Goal: Task Accomplishment & Management: Complete application form

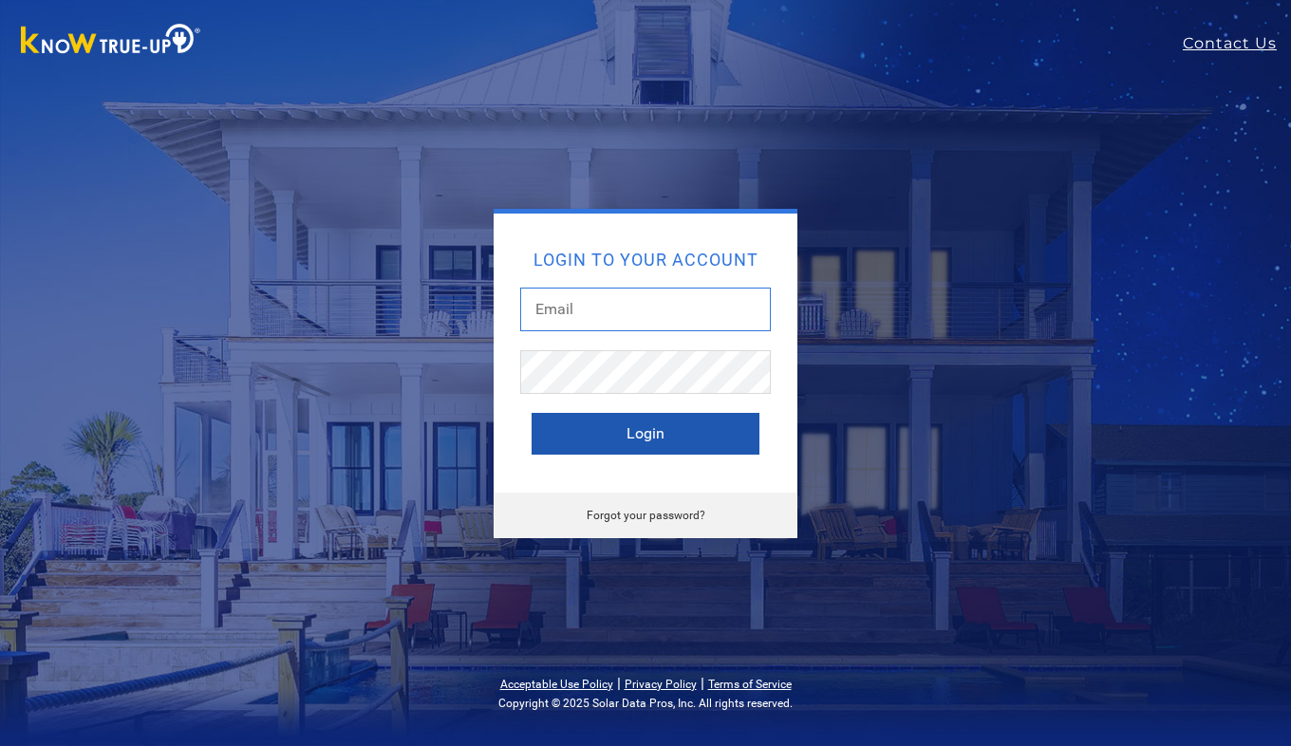
type input "orlando.gomez+smp@solarbystellar.com"
click at [585, 446] on button "Login" at bounding box center [646, 434] width 228 height 42
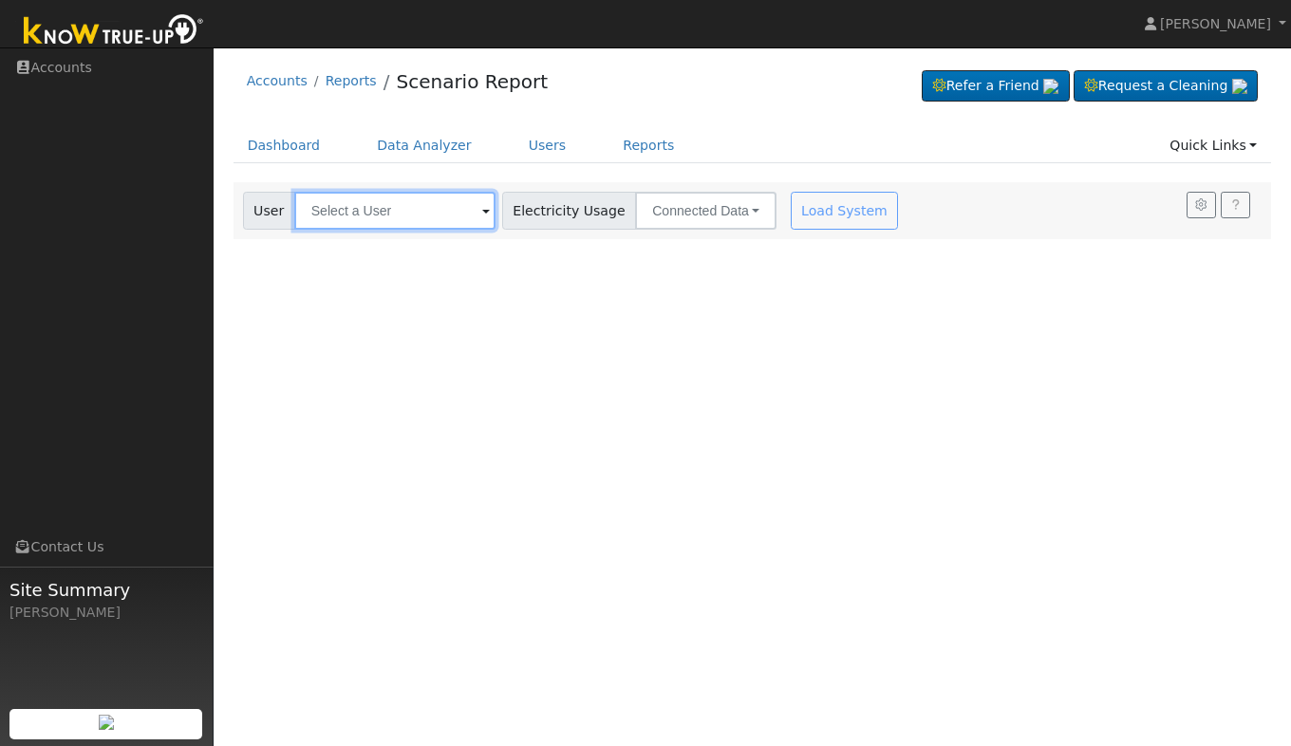
click at [398, 218] on input "text" at bounding box center [394, 211] width 201 height 38
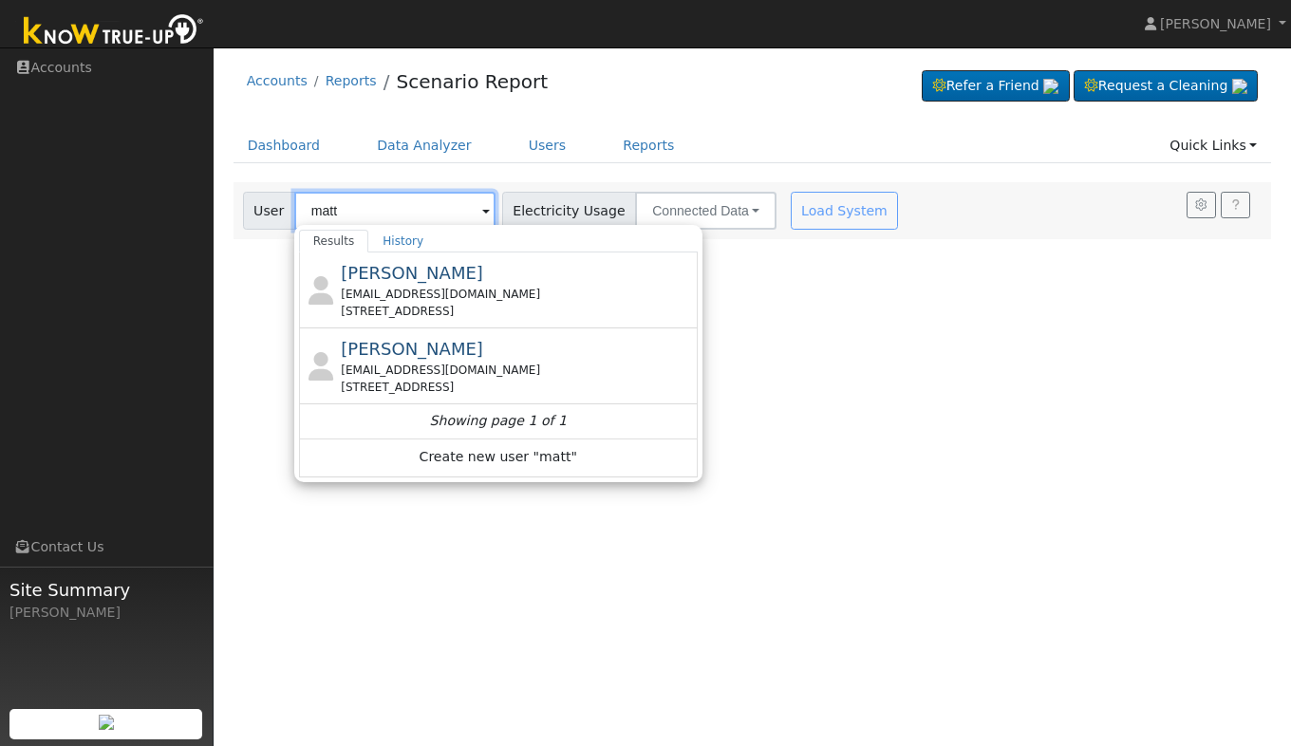
type input "matt"
click at [354, 544] on div "User Profile First name Last name Email Email Notifications No Emails No Emails…" at bounding box center [753, 396] width 1078 height 699
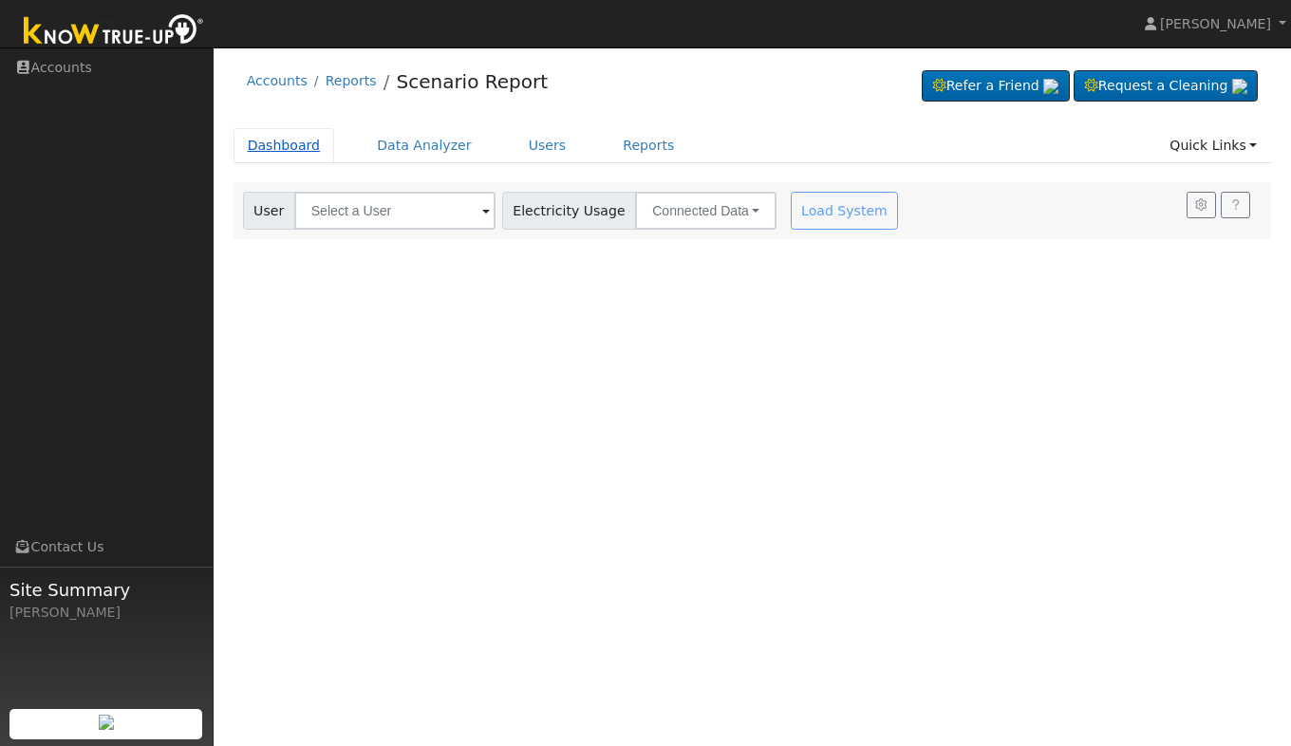
click at [275, 143] on link "Dashboard" at bounding box center [285, 145] width 102 height 35
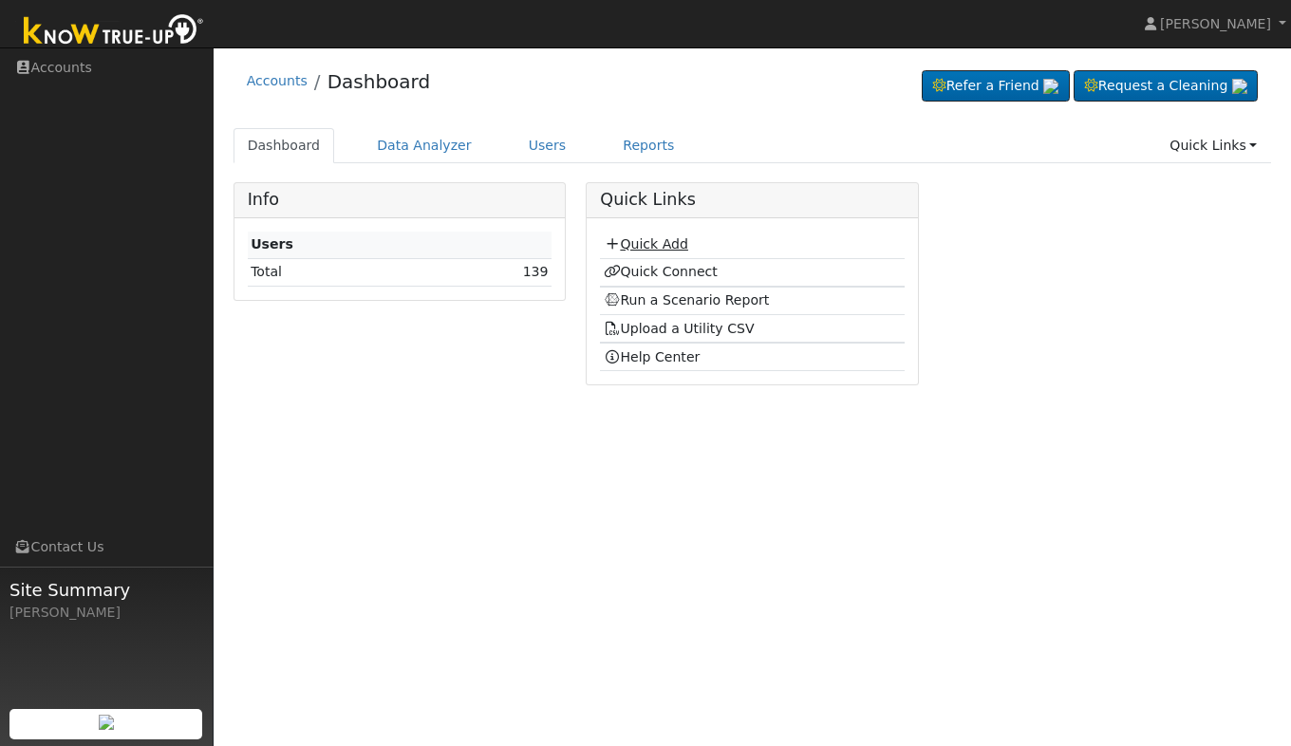
click at [649, 247] on link "Quick Add" at bounding box center [646, 243] width 85 height 15
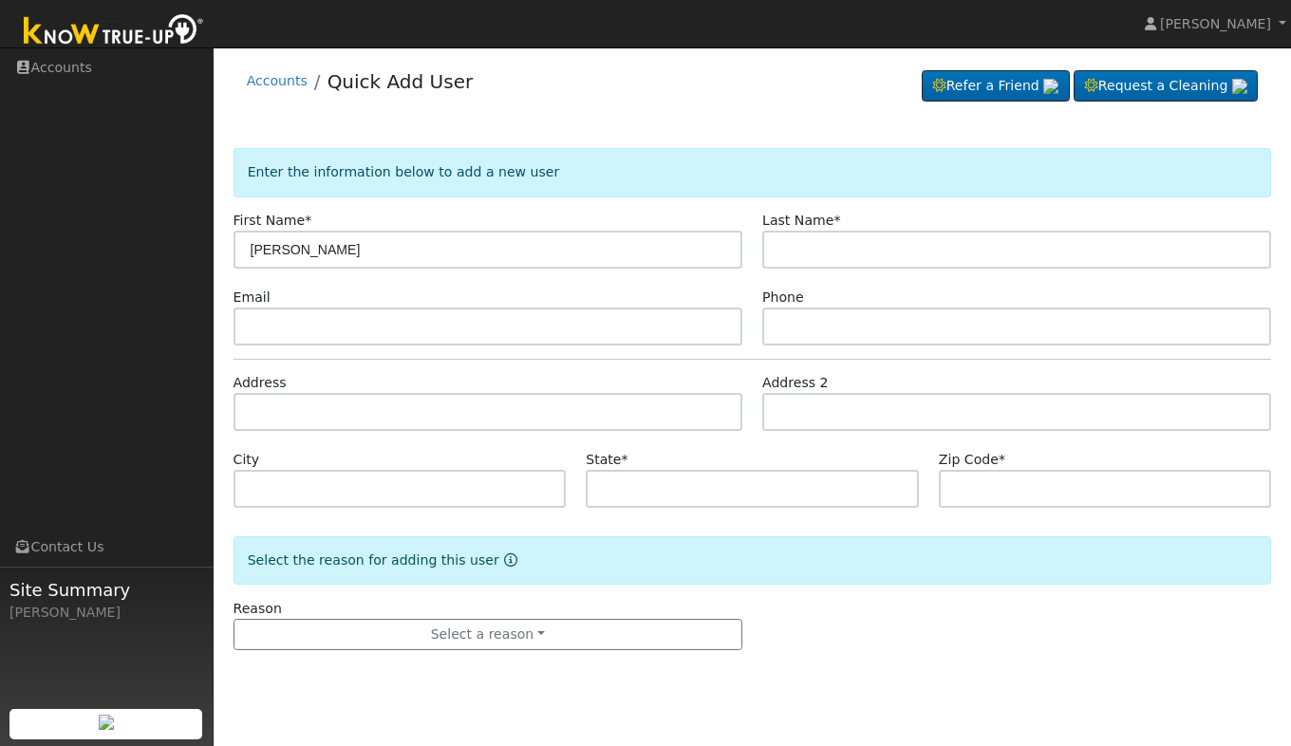
type input "[PERSON_NAME]"
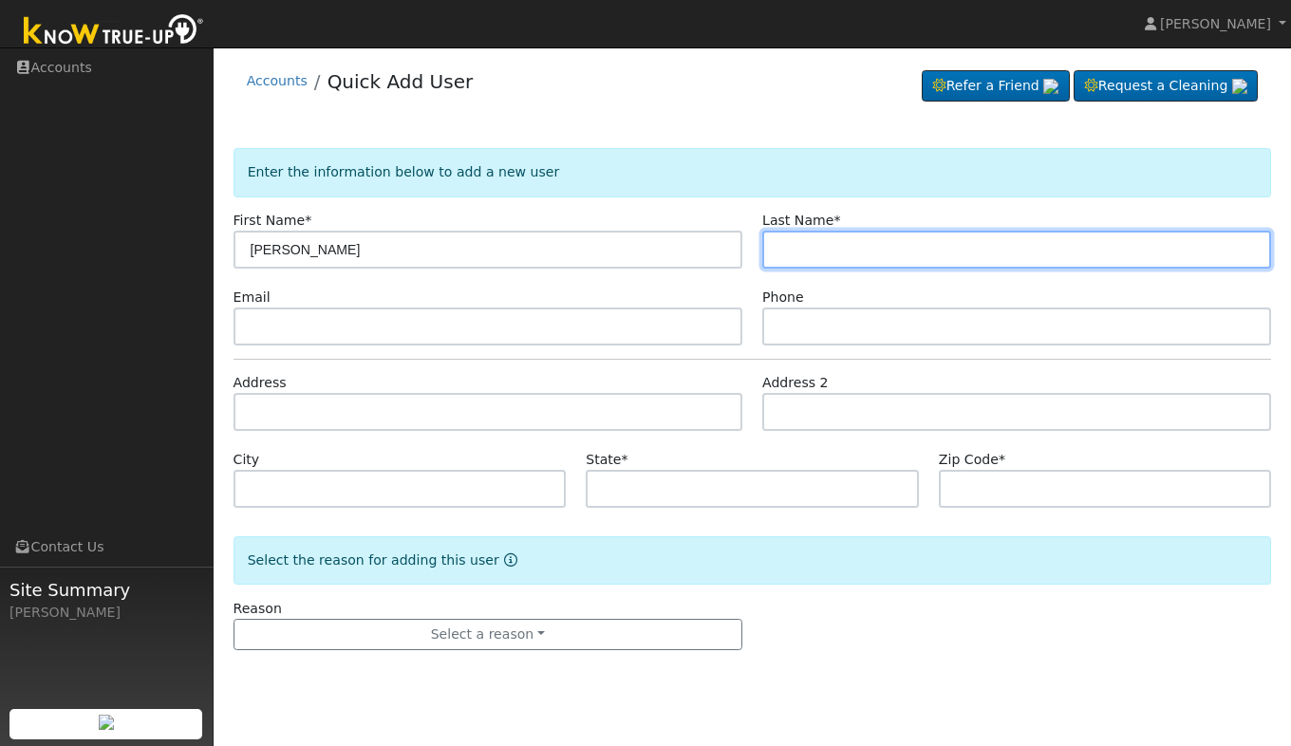
click at [904, 249] on input "text" at bounding box center [1017, 250] width 509 height 38
type input "Xiong"
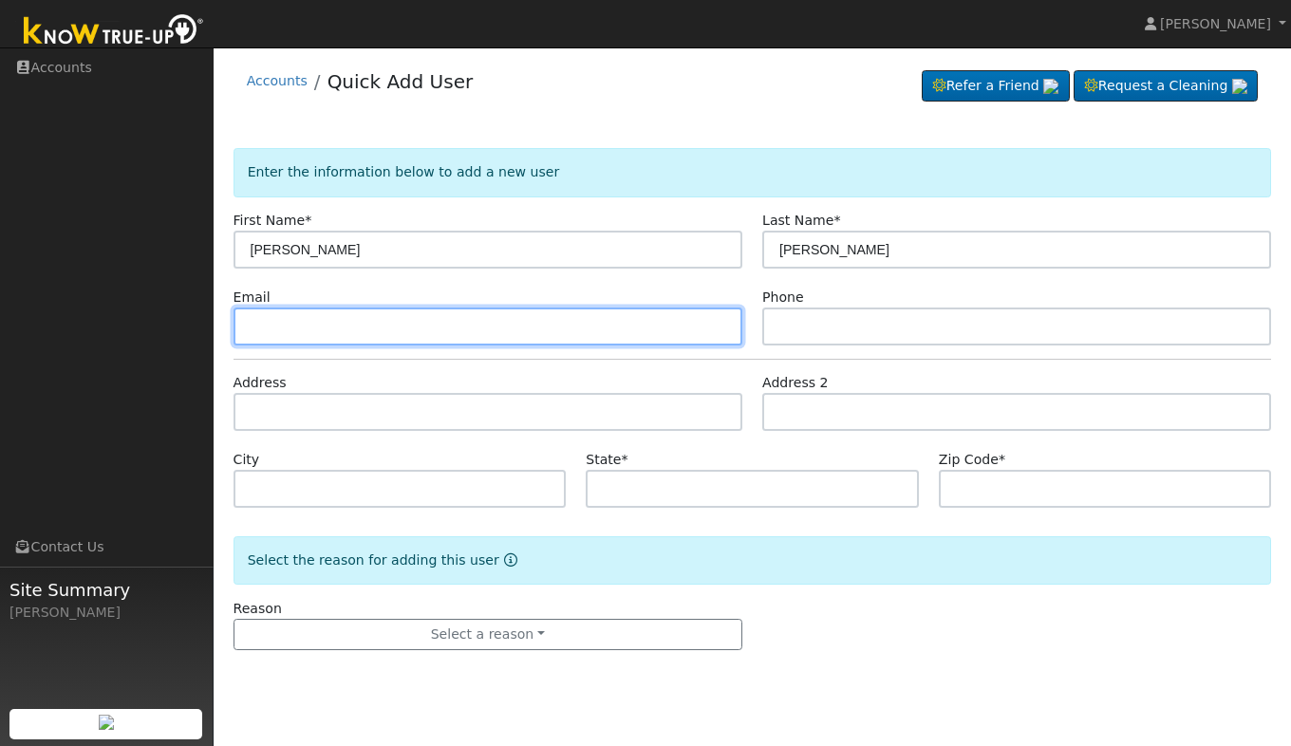
click at [606, 323] on input "text" at bounding box center [488, 327] width 509 height 38
type input "thojca@gmail.com"
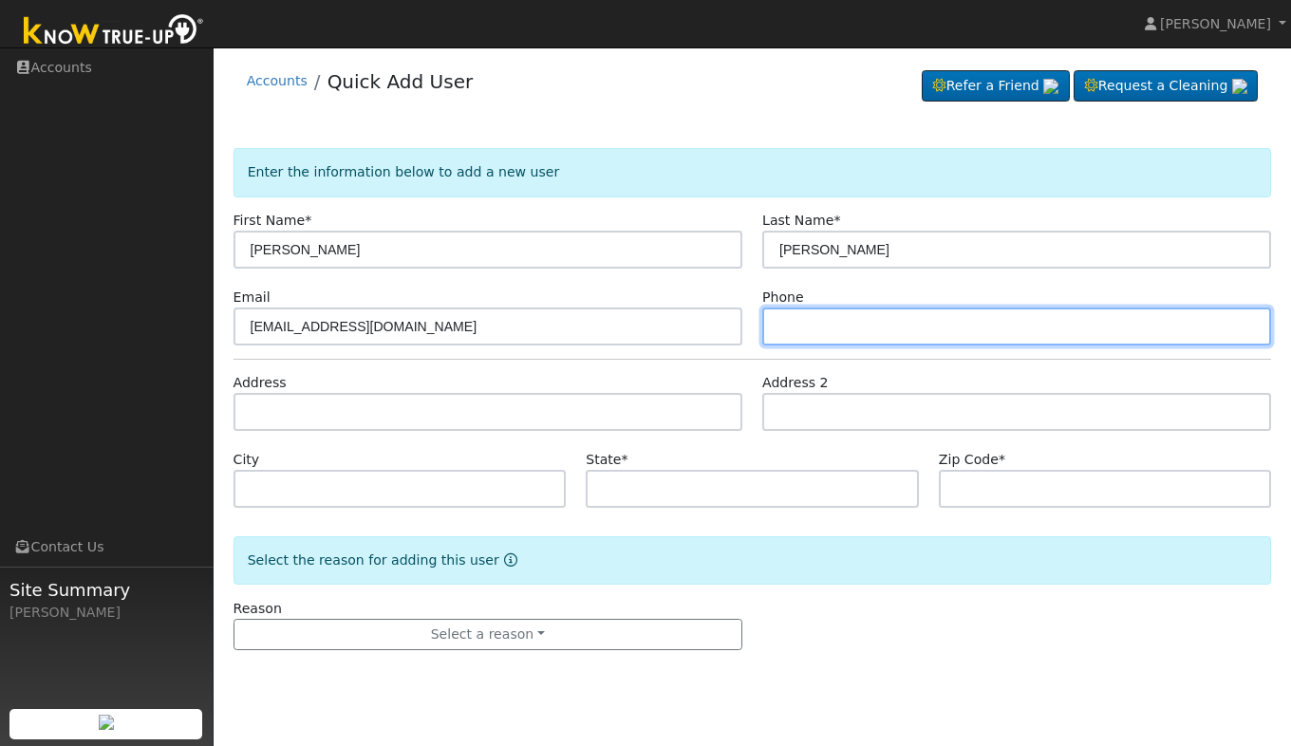
click at [848, 328] on input "text" at bounding box center [1017, 327] width 509 height 38
type input "5594009758"
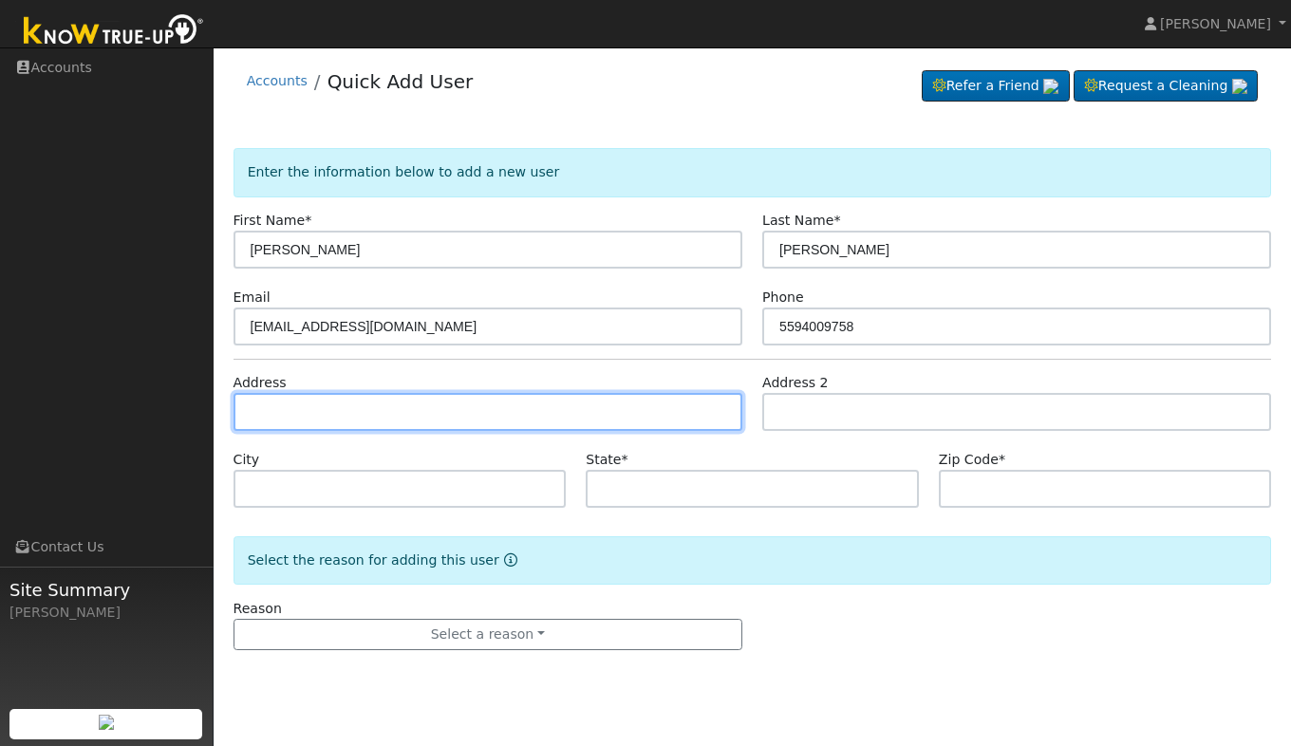
click at [686, 413] on input "text" at bounding box center [488, 412] width 509 height 38
type input "4059 North Ricewood Avenue"
type input "Fresno"
type input "CA"
type input "93705"
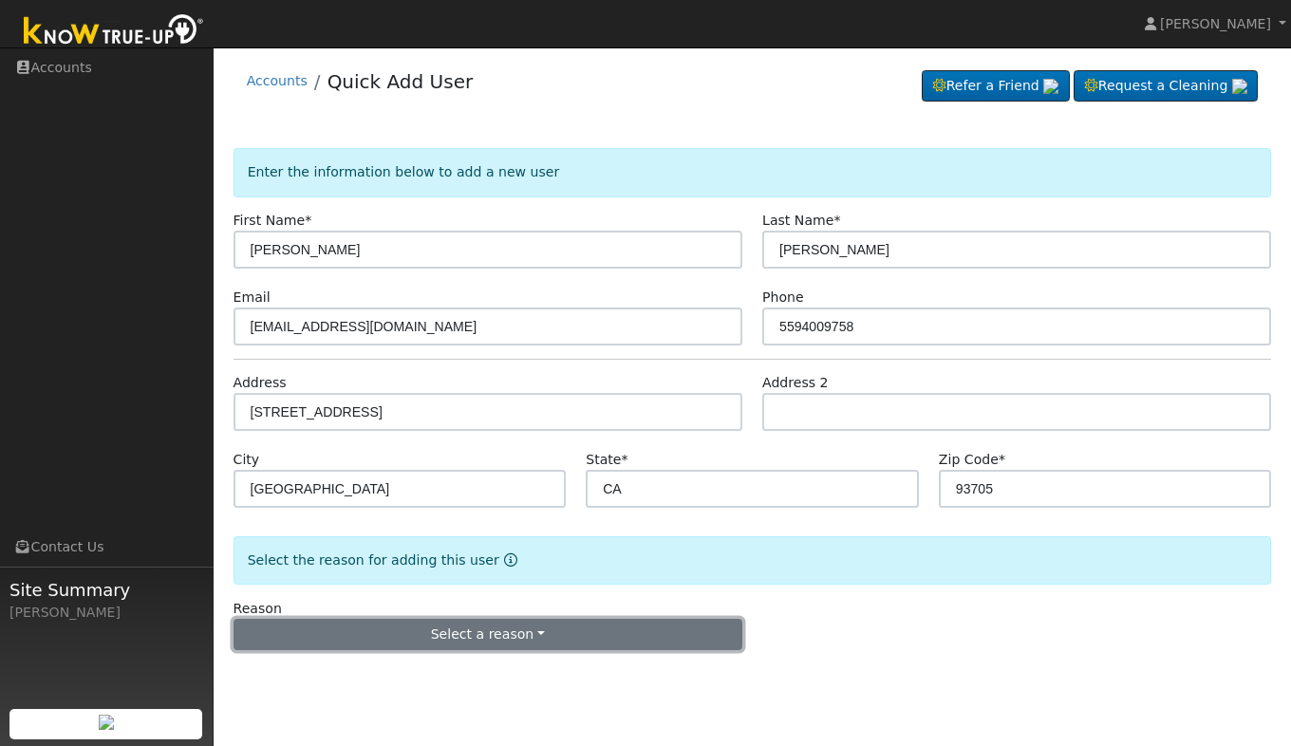
click at [480, 623] on button "Select a reason" at bounding box center [488, 635] width 509 height 32
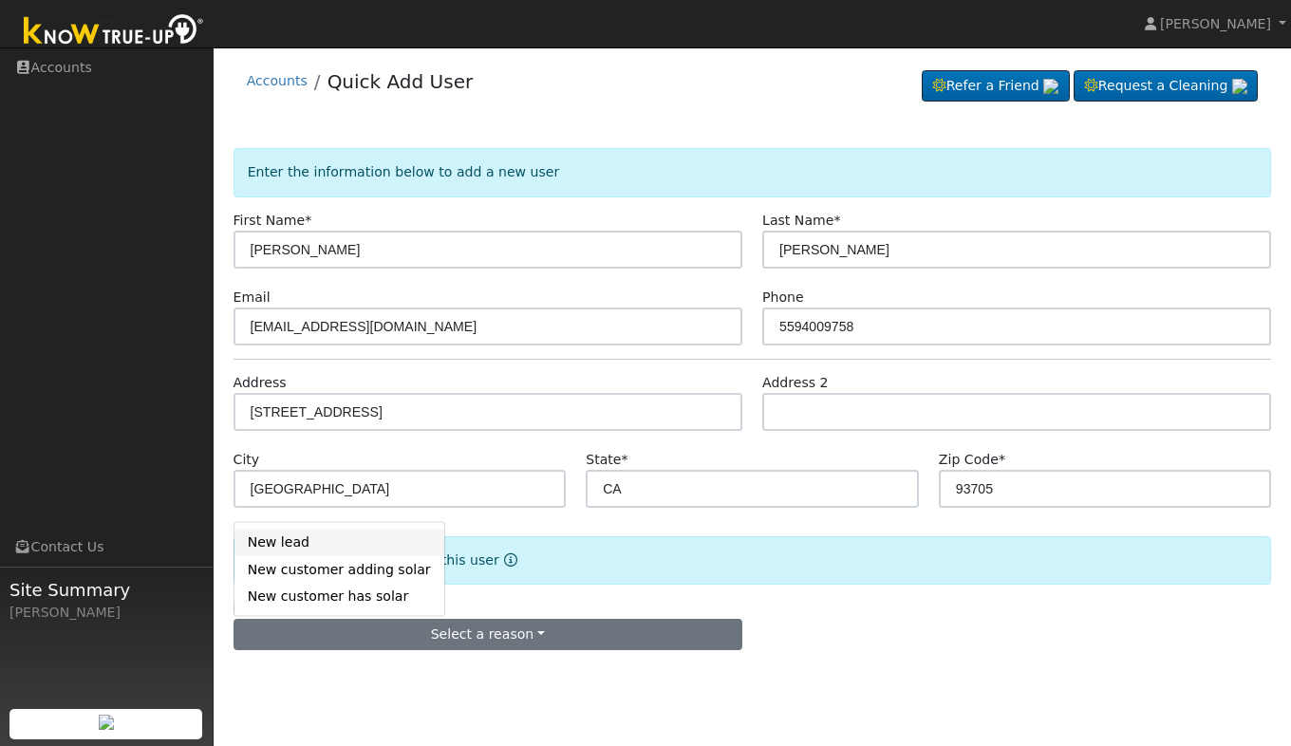
click at [292, 545] on link "New lead" at bounding box center [340, 542] width 210 height 27
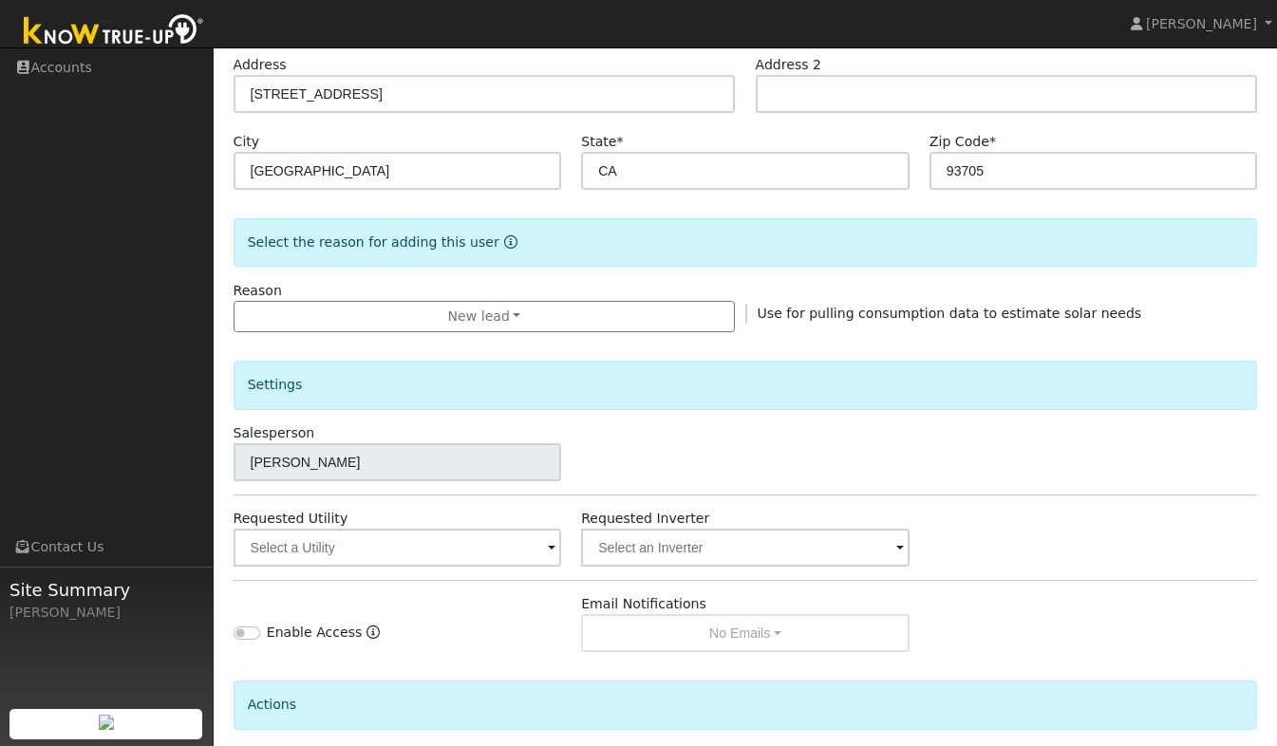
scroll to position [340, 0]
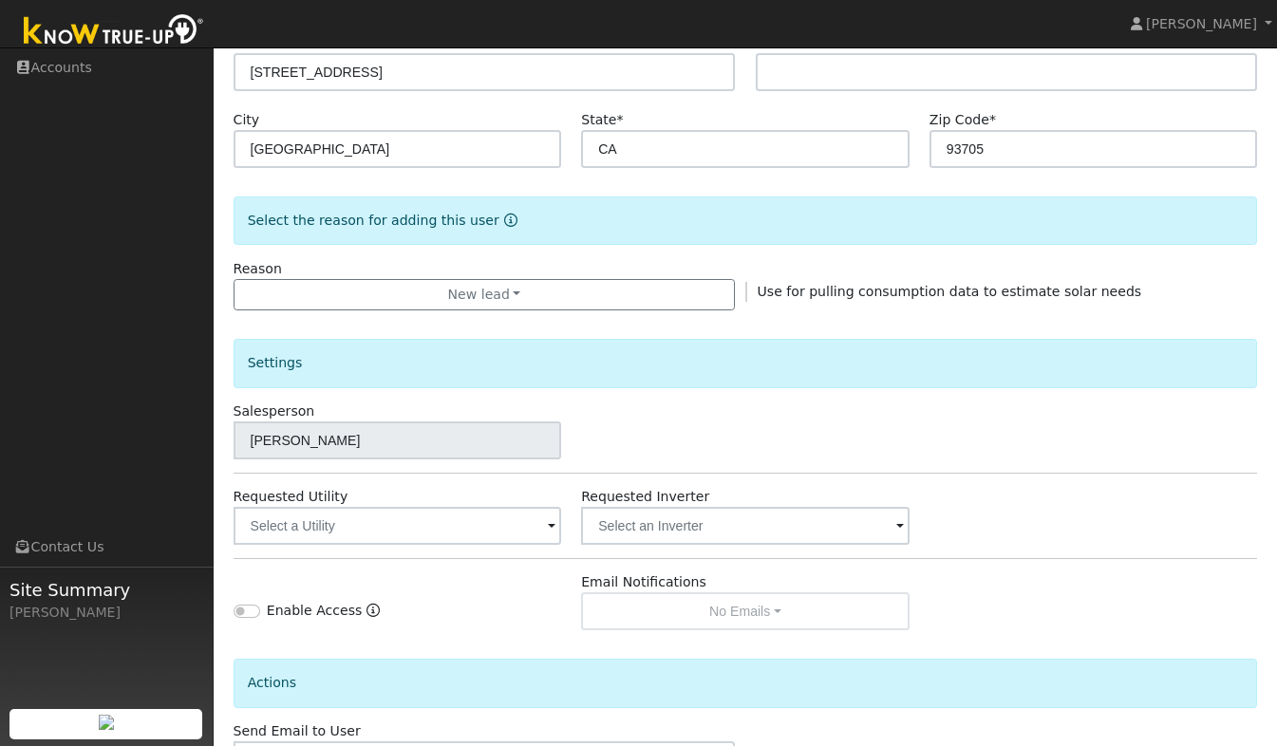
click at [555, 530] on span at bounding box center [552, 528] width 8 height 22
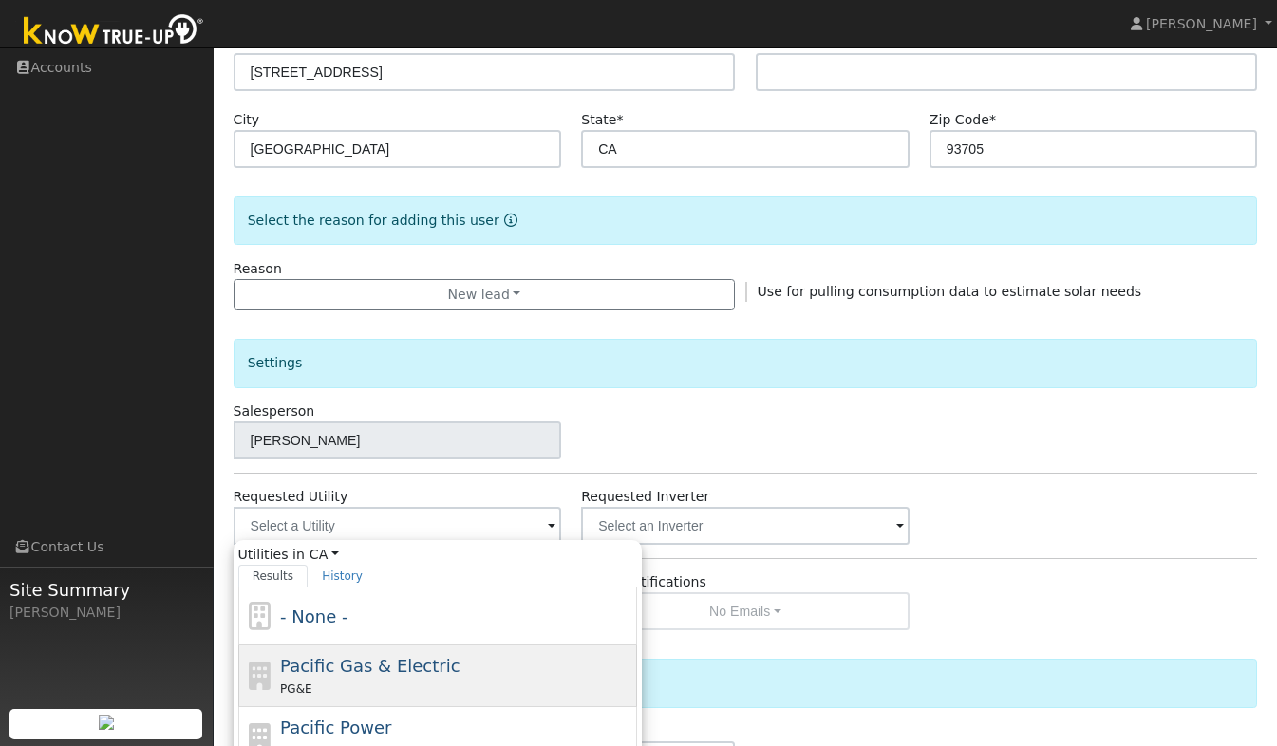
click at [457, 665] on div "Pacific Gas & Electric PG&E" at bounding box center [456, 676] width 352 height 46
type input "Pacific Gas & Electric"
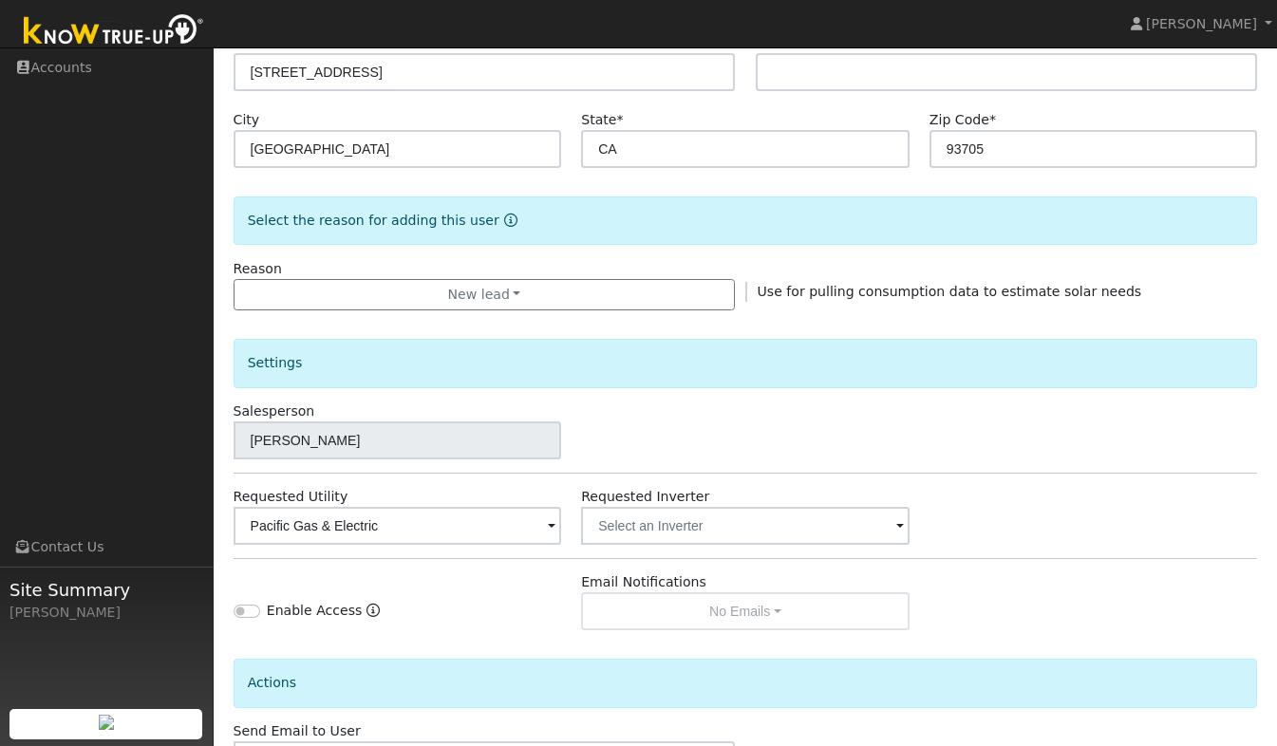
scroll to position [481, 0]
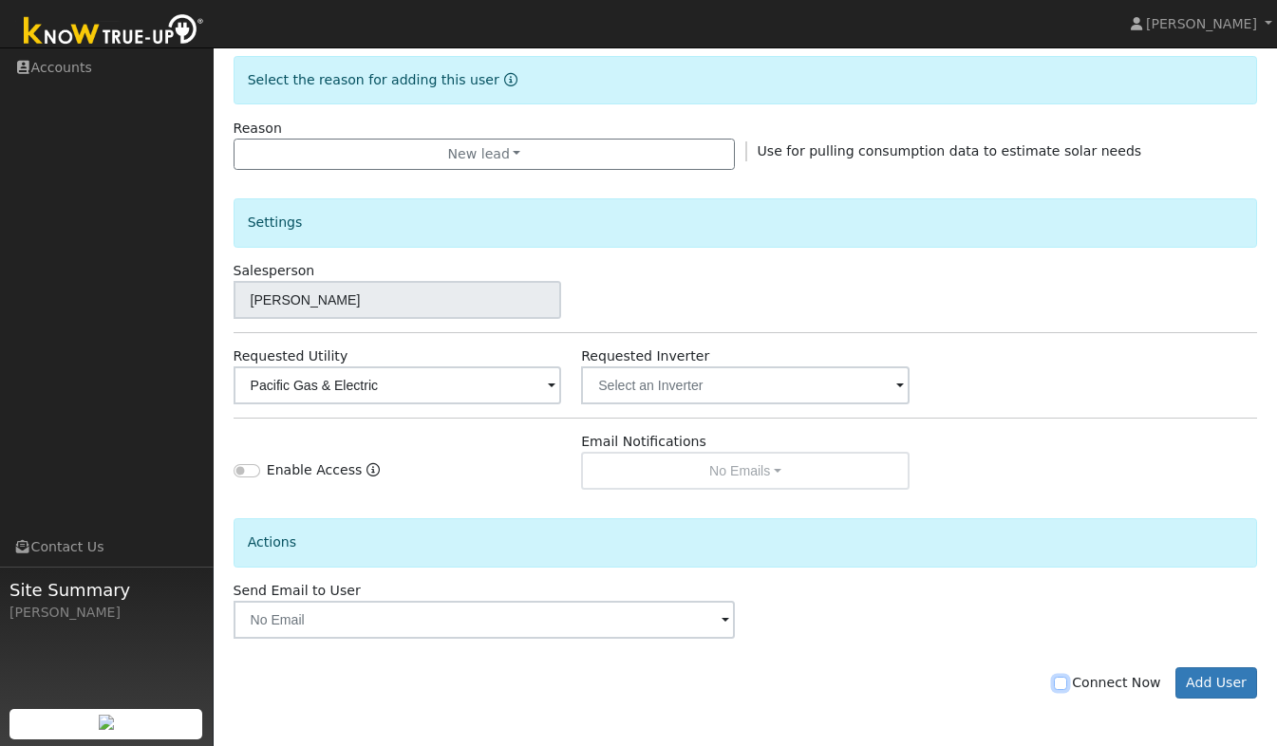
click at [1067, 685] on input "Connect Now" at bounding box center [1060, 683] width 13 height 13
checkbox input "true"
click at [1223, 681] on button "Add User" at bounding box center [1217, 684] width 83 height 32
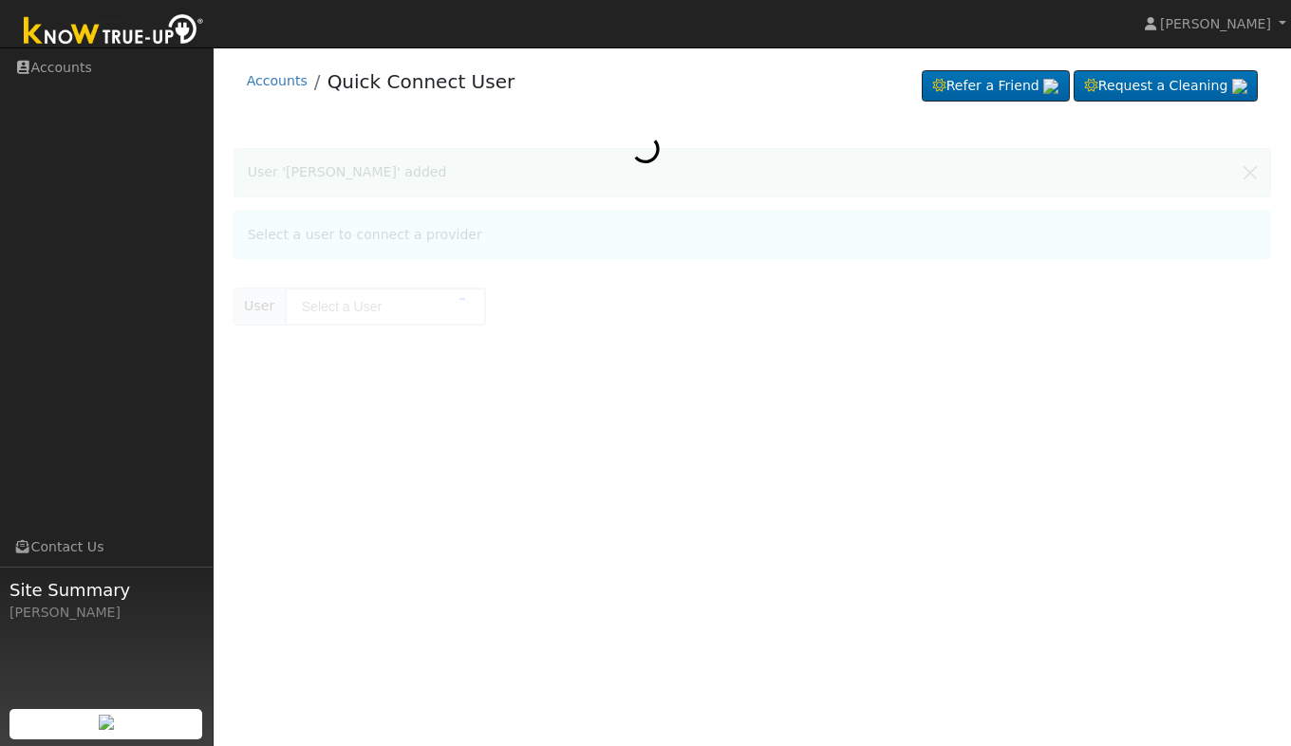
type input "Thao Xiong"
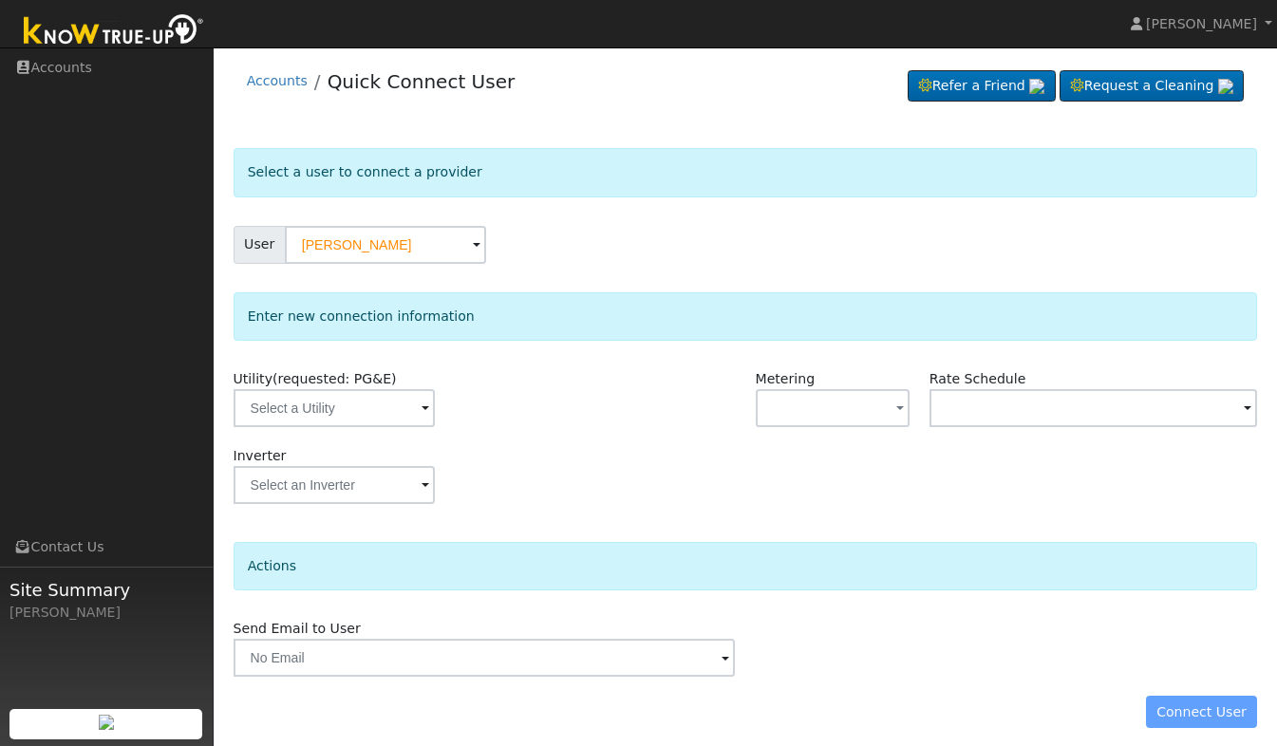
click at [422, 412] on span at bounding box center [426, 410] width 8 height 22
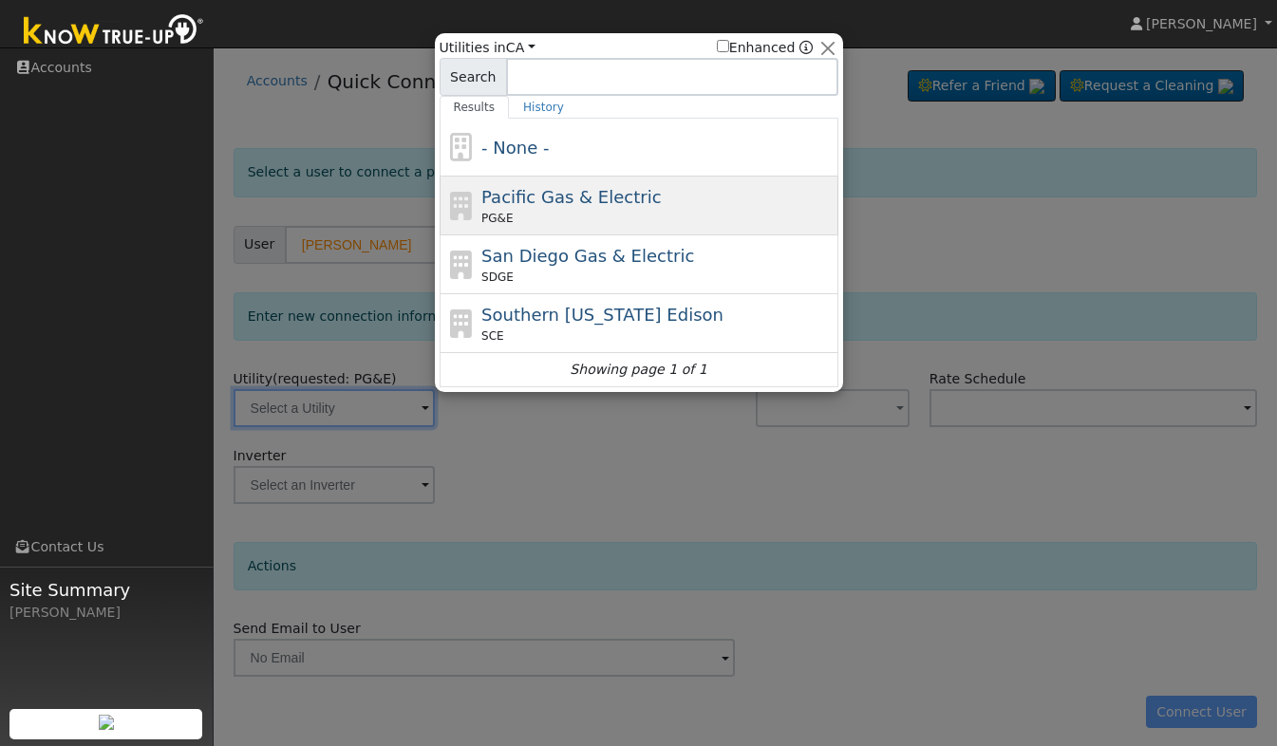
click at [520, 198] on span "Pacific Gas & Electric" at bounding box center [570, 197] width 179 height 20
type input "PG&E"
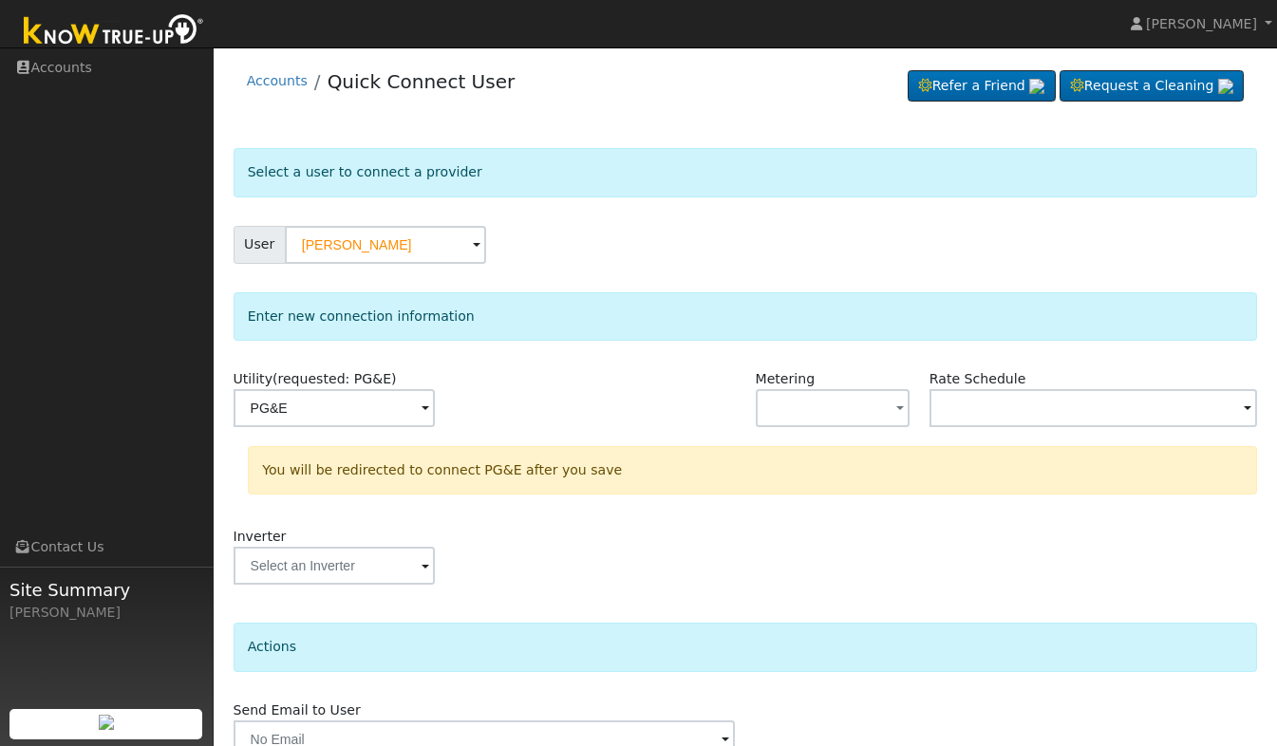
click at [621, 549] on div "Inverter" at bounding box center [745, 565] width 1045 height 77
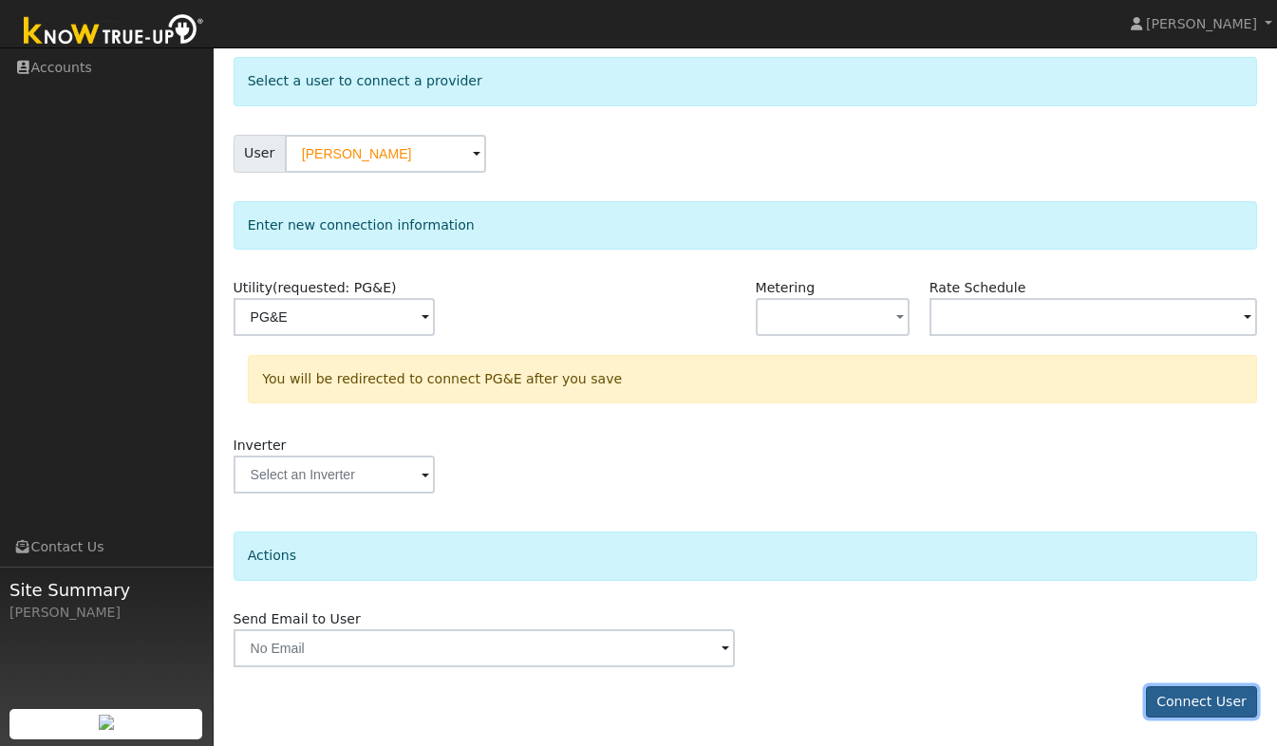
click at [1212, 699] on button "Connect User" at bounding box center [1202, 703] width 112 height 32
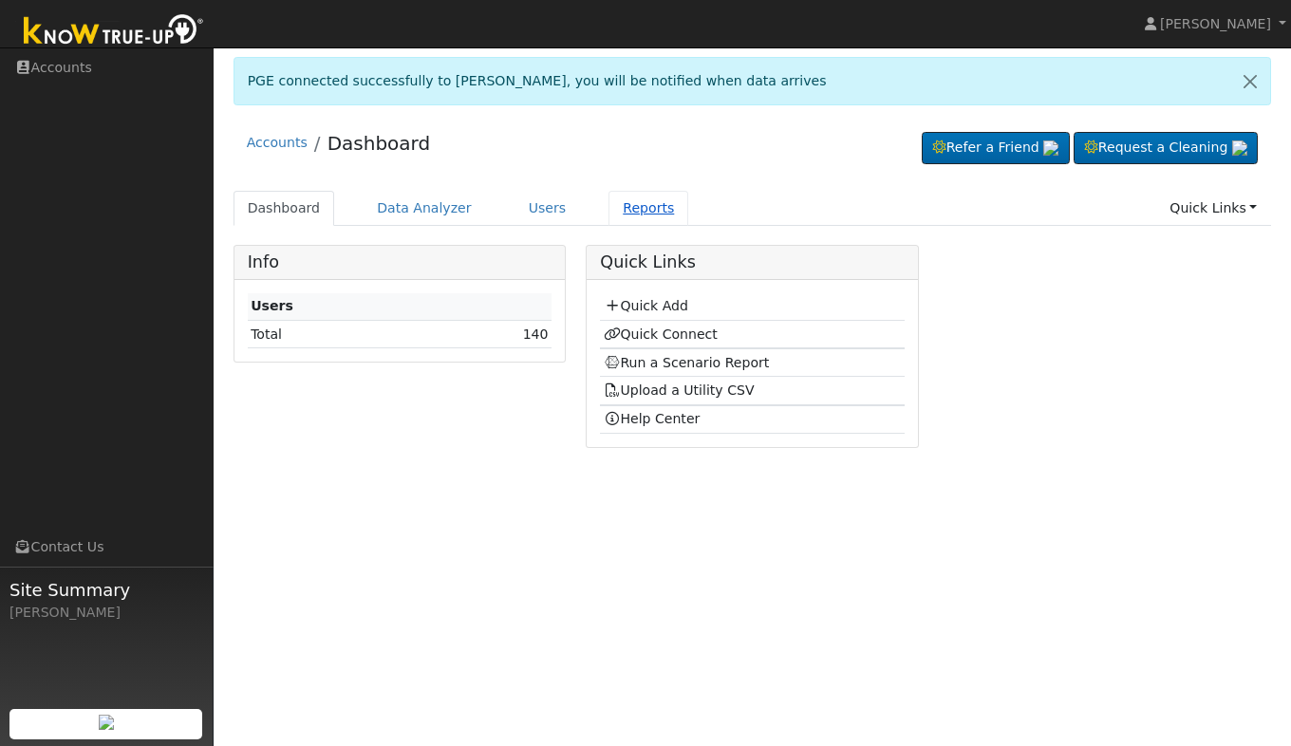
click at [614, 210] on link "Reports" at bounding box center [649, 208] width 80 height 35
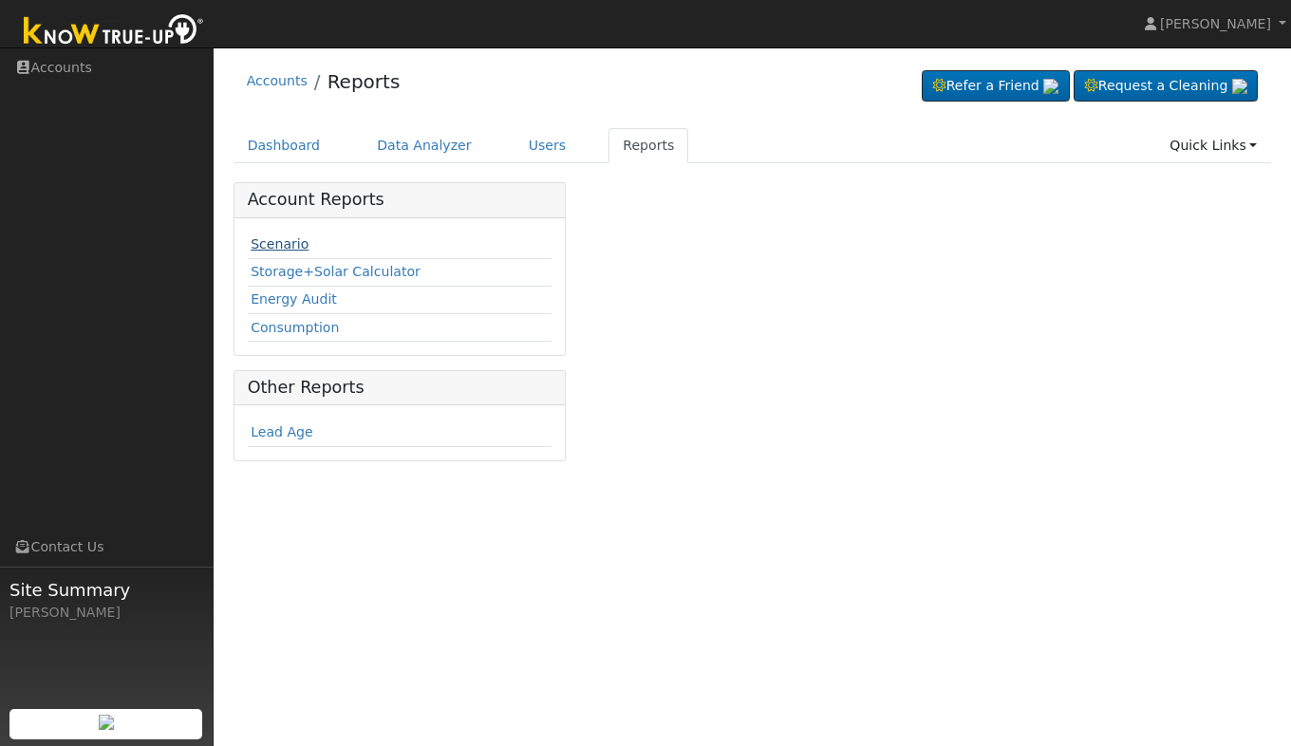
click at [285, 243] on link "Scenario" at bounding box center [280, 243] width 58 height 15
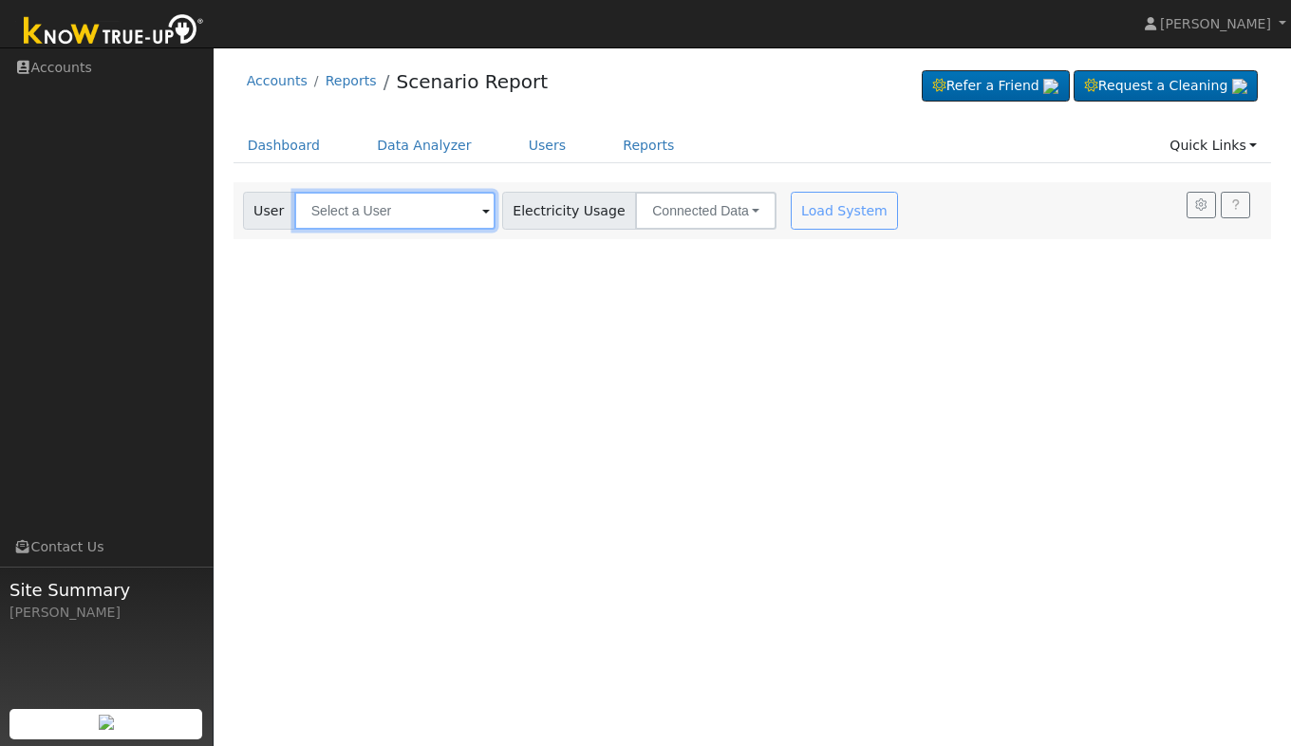
click at [404, 220] on input "text" at bounding box center [394, 211] width 201 height 38
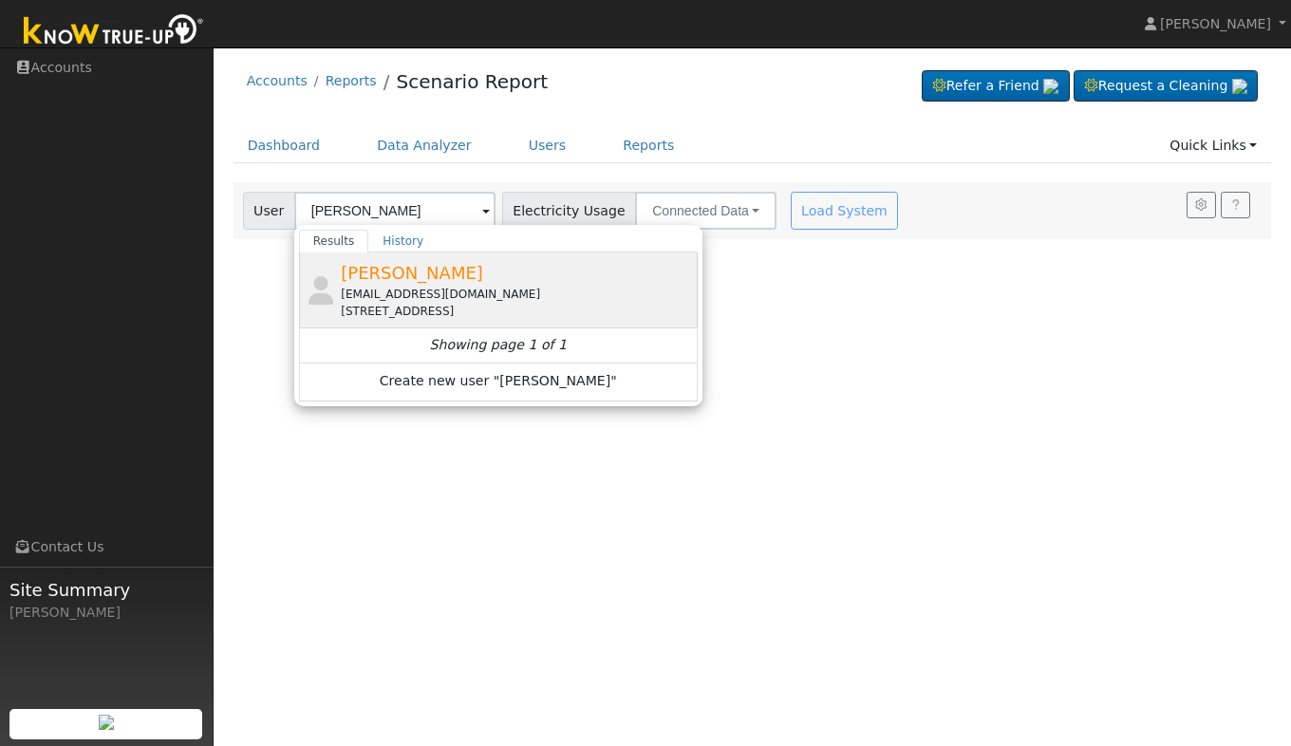
click at [386, 283] on span "[PERSON_NAME]" at bounding box center [412, 273] width 142 height 20
type input "[PERSON_NAME]"
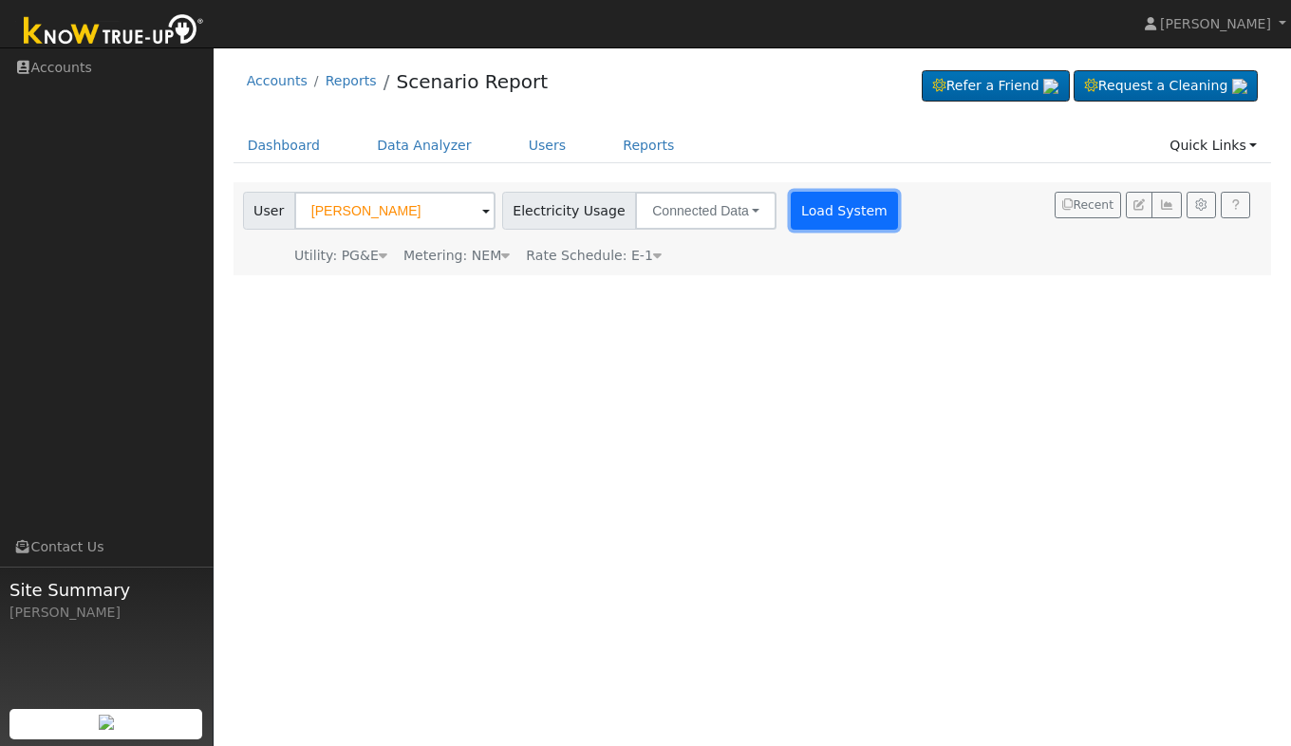
click at [801, 208] on button "Load System" at bounding box center [845, 211] width 108 height 38
